Goal: Download file/media

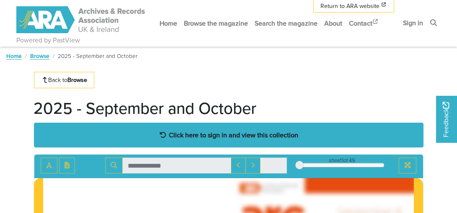
click at [244, 136] on strong "Click here to sign in and view this collection" at bounding box center [234, 134] width 130 height 9
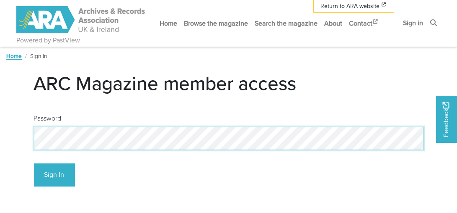
click at [34, 163] on button "Sign In" at bounding box center [54, 174] width 41 height 23
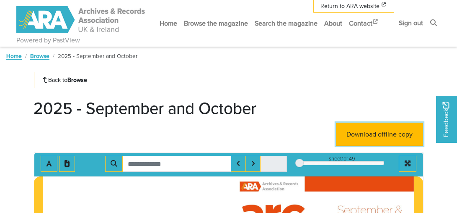
click at [381, 131] on link "Download offline copy" at bounding box center [379, 133] width 87 height 23
